Goal: Check status: Check status

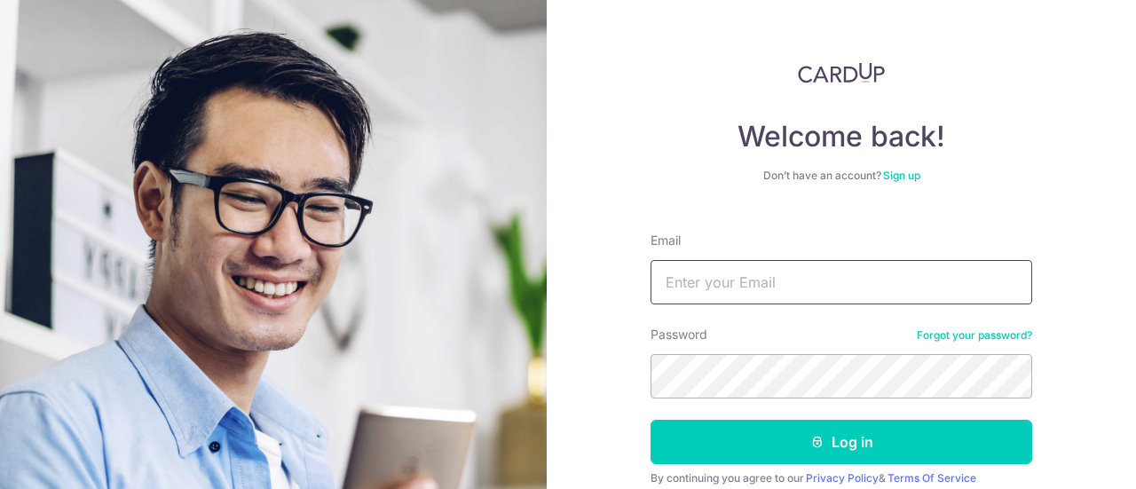
type input "[PERSON_NAME][EMAIL_ADDRESS][DOMAIN_NAME]"
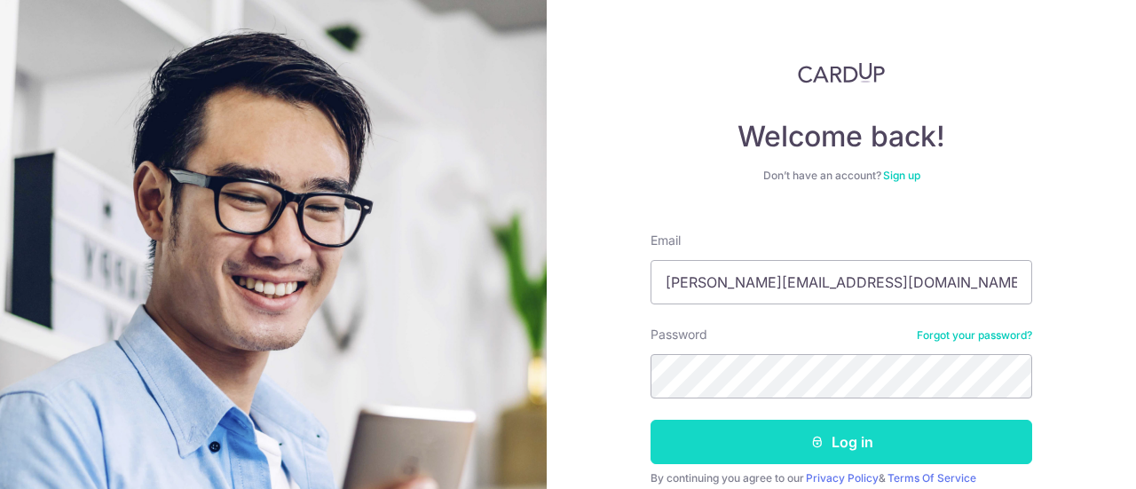
click at [842, 436] on button "Log in" at bounding box center [841, 442] width 382 height 44
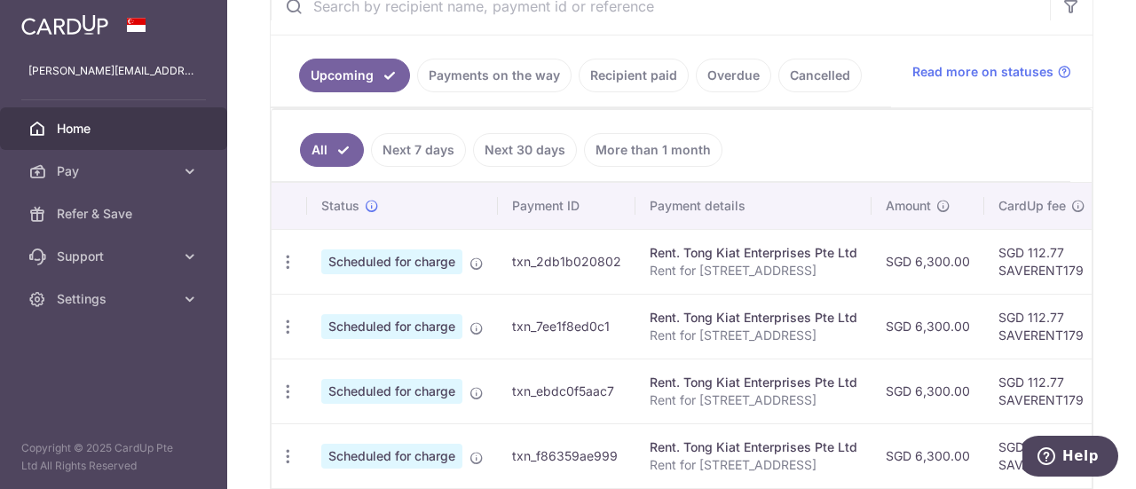
scroll to position [366, 0]
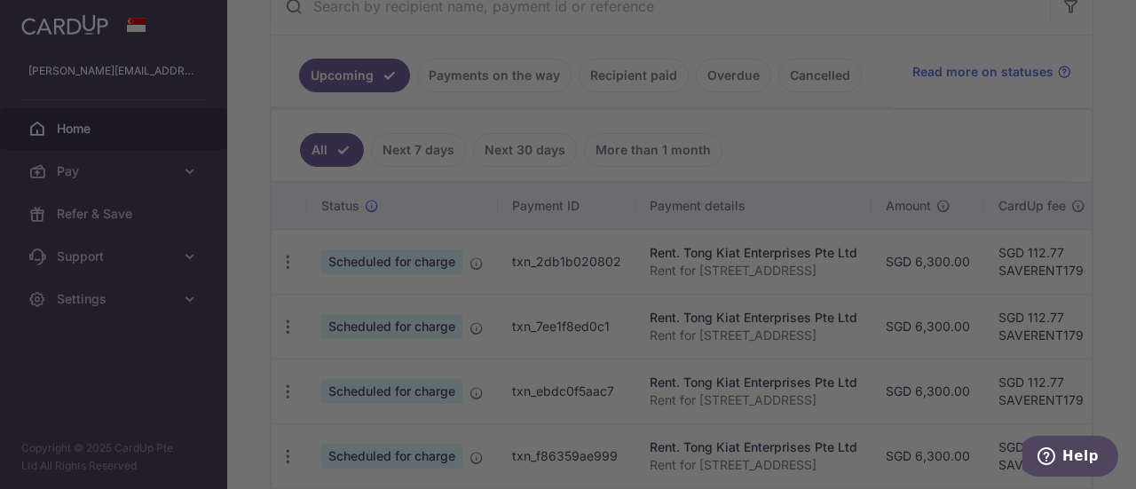
click at [836, 417] on div at bounding box center [573, 247] width 1147 height 494
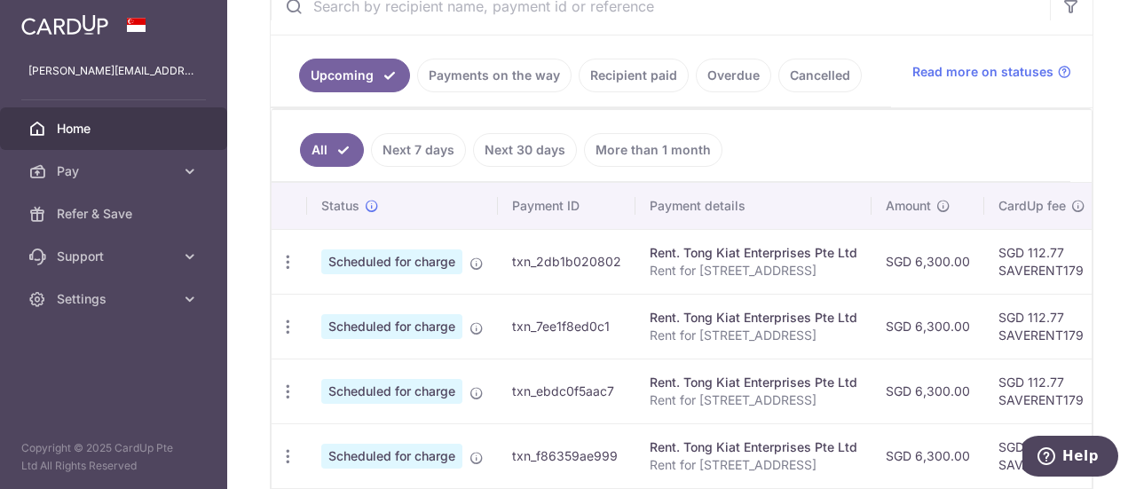
click at [1025, 289] on td "SGD 112.77 SAVERENT179" at bounding box center [1041, 261] width 115 height 65
click at [477, 264] on icon at bounding box center [476, 263] width 14 height 14
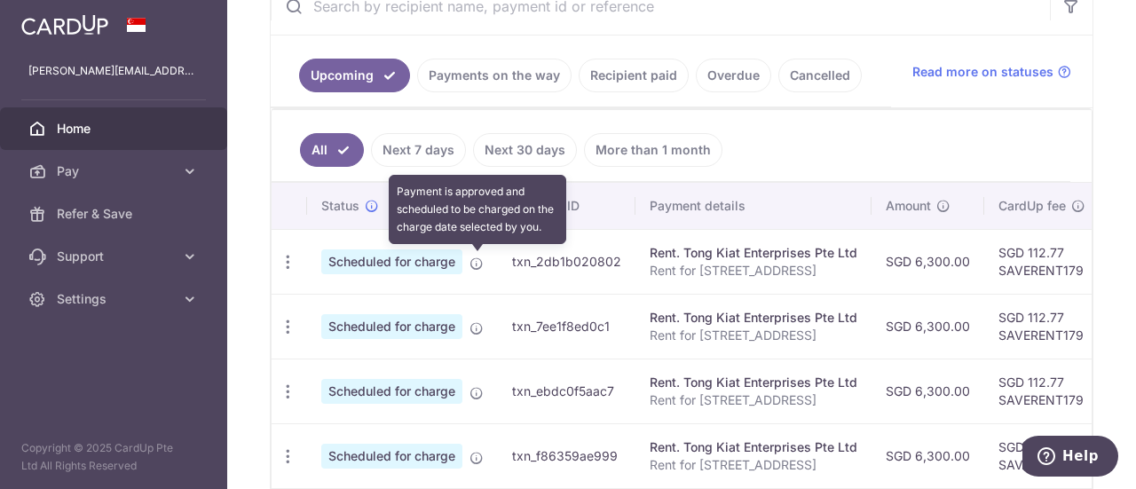
click at [1043, 254] on td "SGD 112.77 SAVERENT179" at bounding box center [1041, 261] width 115 height 65
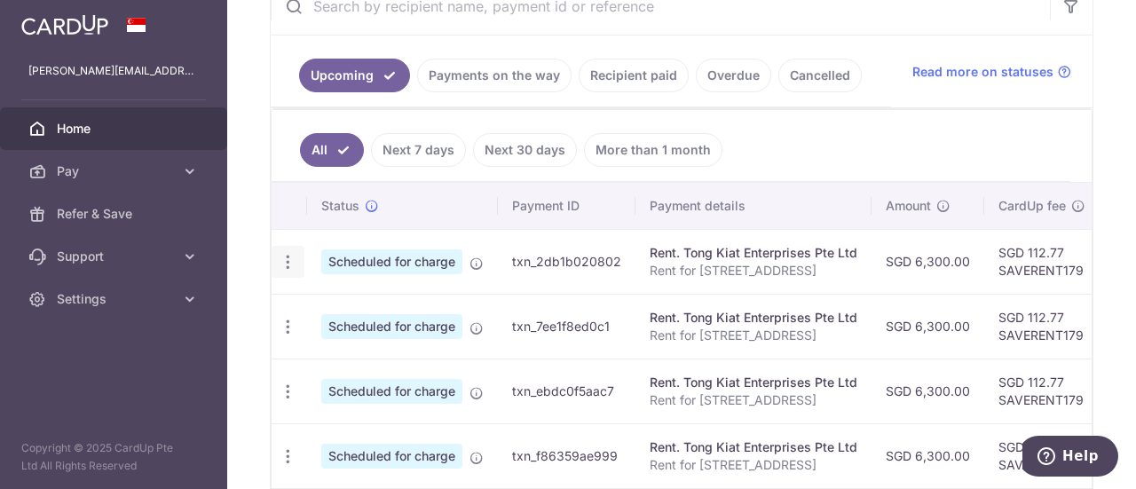
click at [289, 264] on icon "button" at bounding box center [288, 262] width 19 height 19
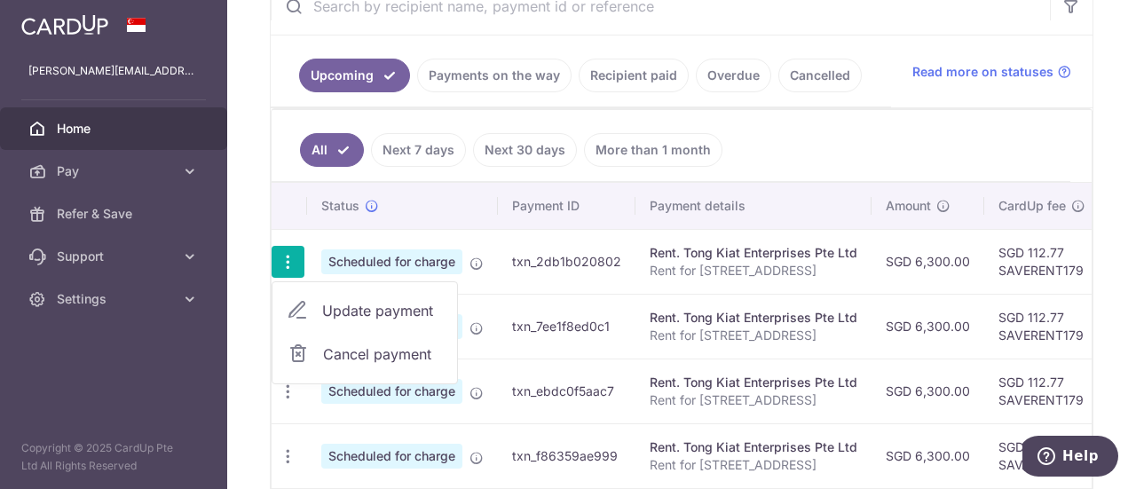
click at [273, 262] on div "Update payment Cancel payment" at bounding box center [288, 262] width 33 height 33
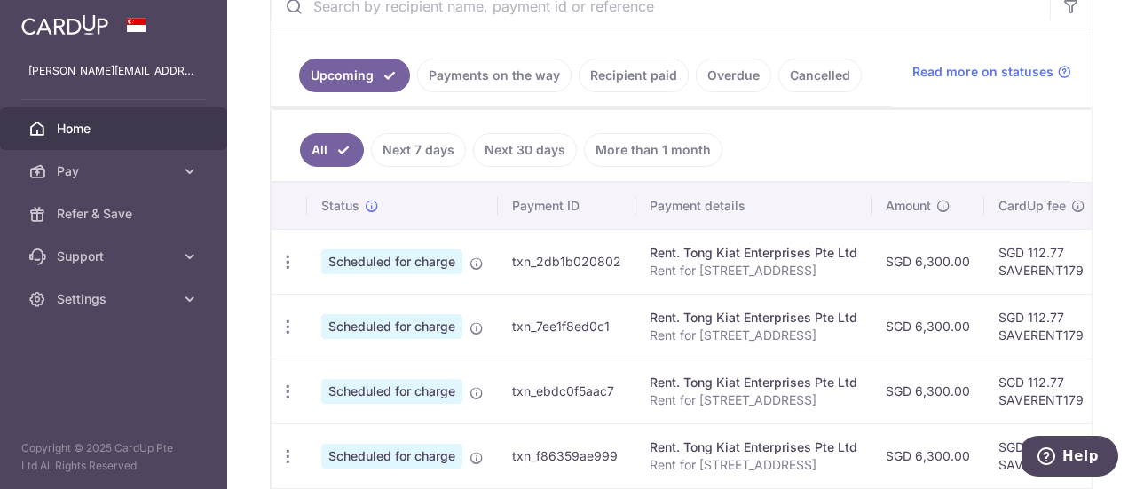
click at [370, 258] on span "Scheduled for charge" at bounding box center [391, 261] width 141 height 25
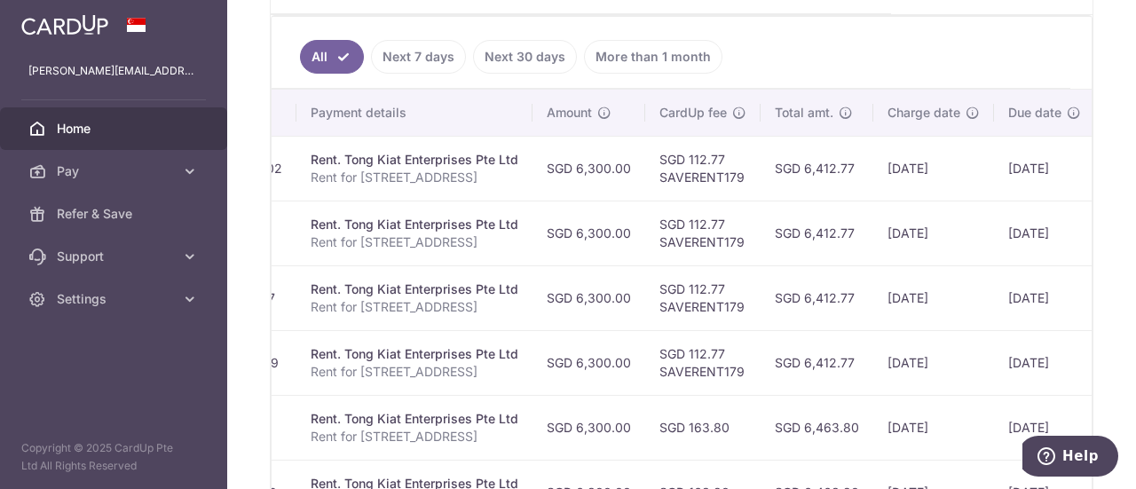
scroll to position [466, 0]
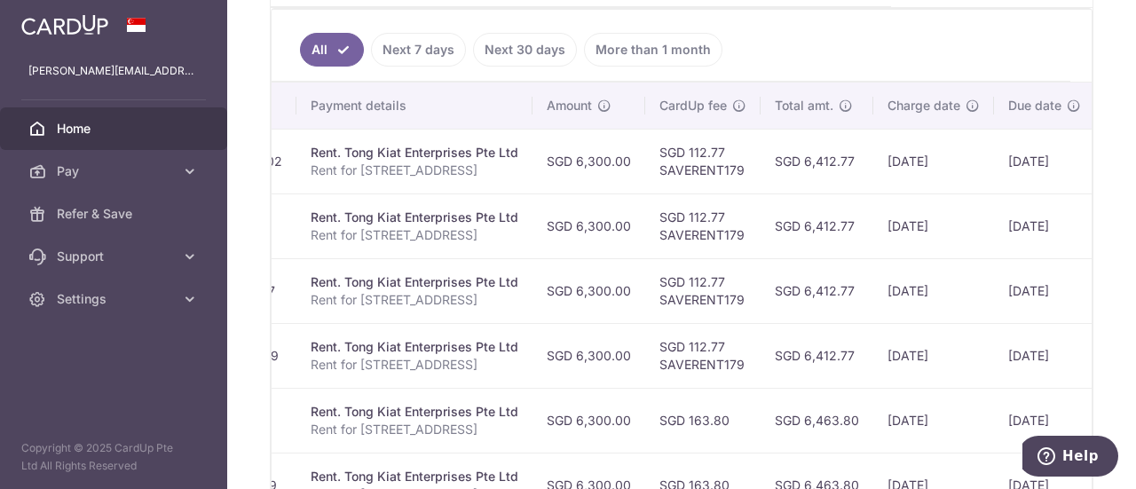
click at [1067, 105] on icon at bounding box center [1074, 105] width 14 height 14
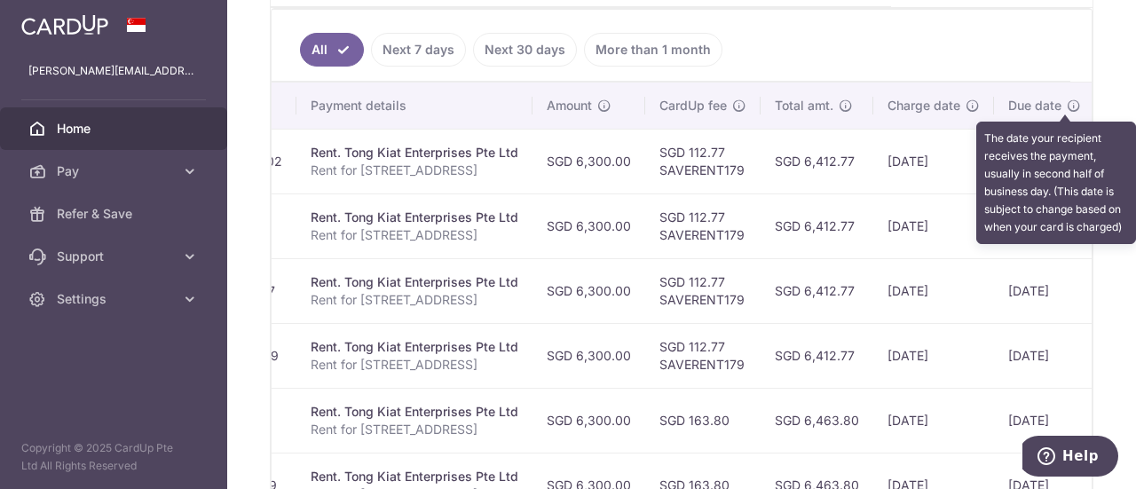
click at [1098, 323] on div "× Pause Schedule Pause all future payments in this series Pause just this one p…" at bounding box center [681, 244] width 909 height 489
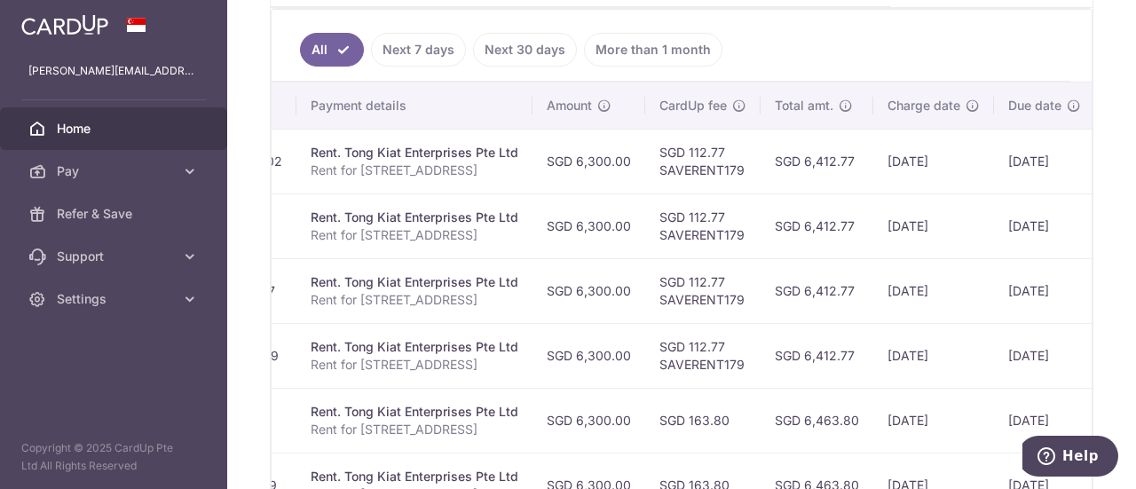
click at [1067, 107] on icon at bounding box center [1074, 105] width 14 height 14
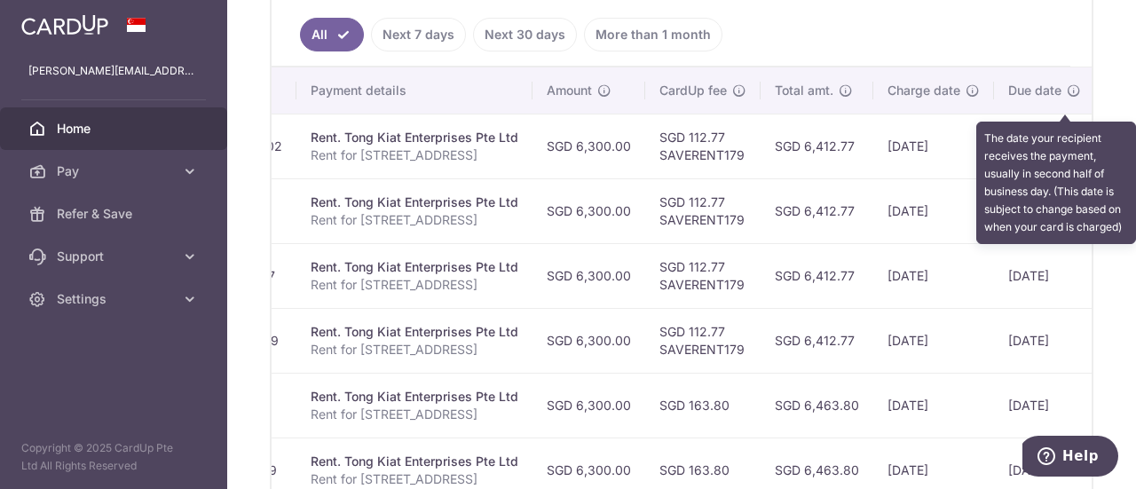
scroll to position [484, 0]
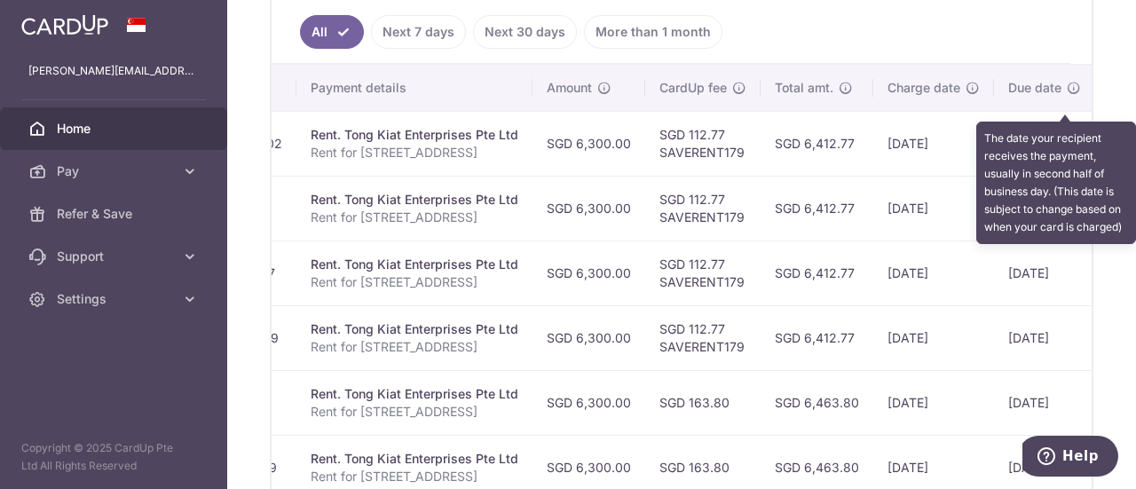
click at [1107, 345] on div "× Pause Schedule Pause all future payments in this series Pause just this one p…" at bounding box center [681, 244] width 909 height 489
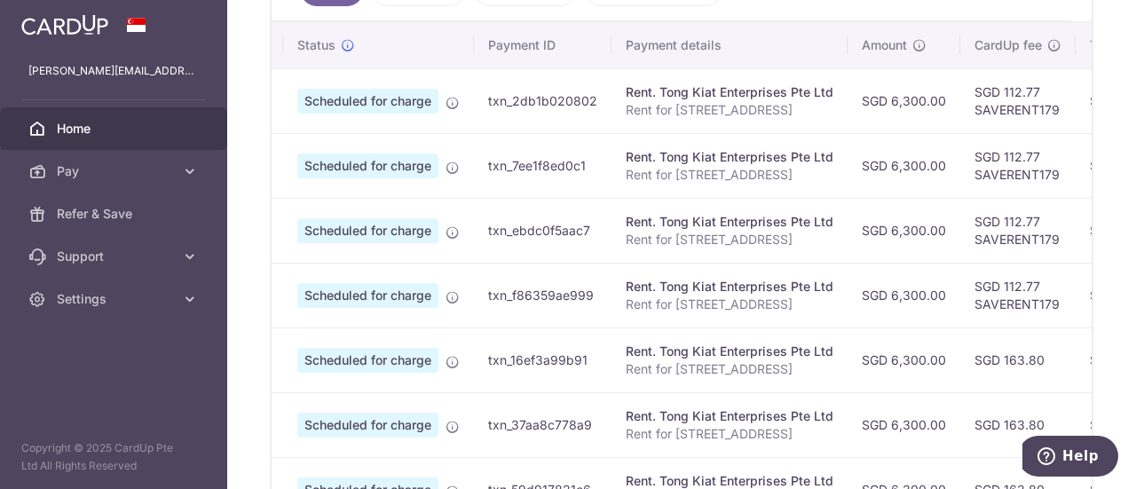
scroll to position [0, 0]
